Goal: Information Seeking & Learning: Compare options

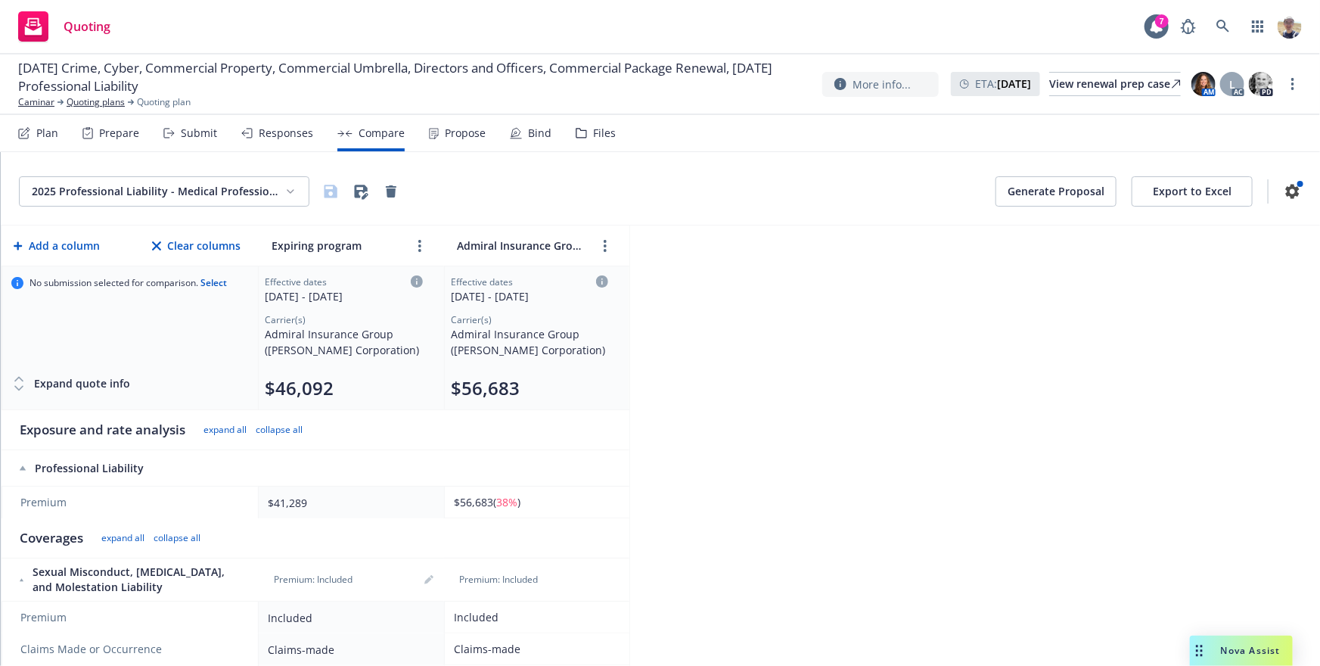
click at [692, 35] on div "Quoting 7" at bounding box center [660, 27] width 1320 height 54
